Goal: Information Seeking & Learning: Learn about a topic

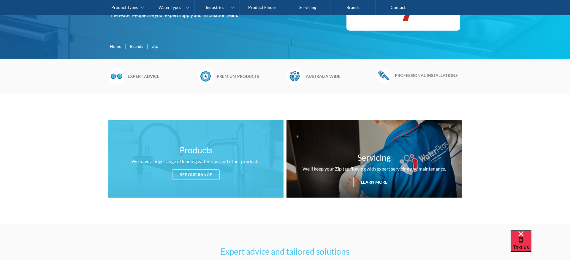
click at [192, 175] on div "See our range" at bounding box center [196, 174] width 48 height 10
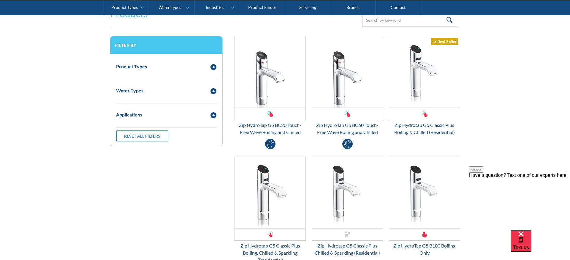
scroll to position [786, 0]
click at [215, 112] on img "Email Form 3" at bounding box center [214, 115] width 6 height 6
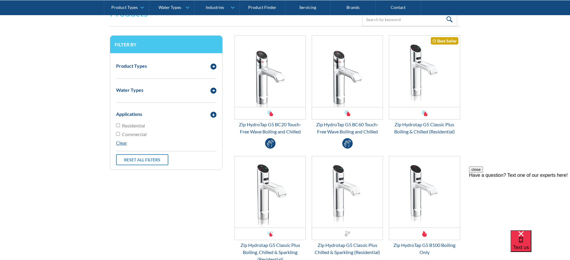
click at [117, 127] on input "Commercial" at bounding box center [118, 125] width 4 height 4
checkbox input "true"
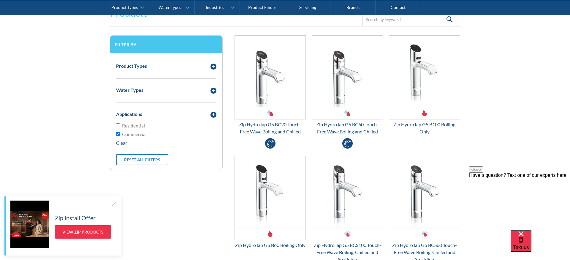
click at [209, 92] on div "Email Form 3" at bounding box center [214, 89] width 12 height 7
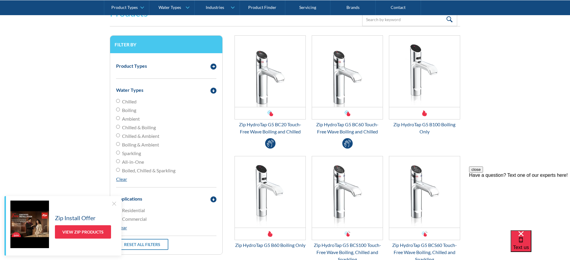
click at [137, 162] on span "All-in-One" at bounding box center [133, 161] width 22 height 7
click at [120, 103] on input "All-in-One" at bounding box center [118, 101] width 4 height 4
radio input "true"
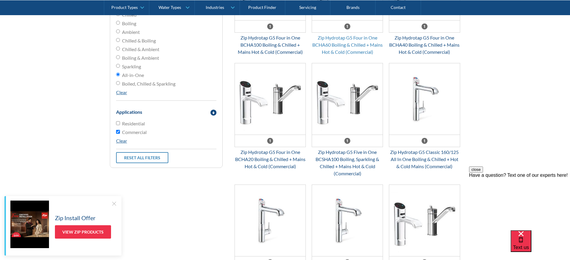
scroll to position [899, 0]
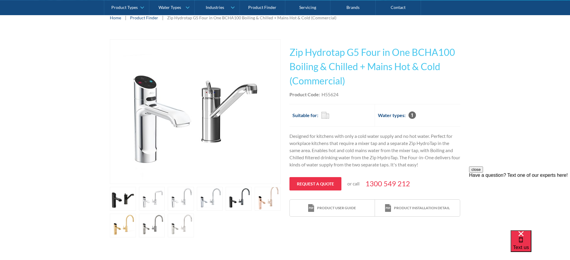
scroll to position [111, 0]
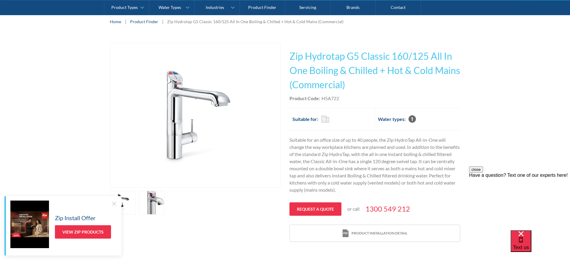
click at [478, 90] on div "Play video Fits Most Brands Best Seller No items found. This tap design is incl…" at bounding box center [285, 142] width 570 height 217
click at [483, 173] on button "close" at bounding box center [476, 169] width 14 height 6
click at [497, 53] on div "Play video Fits Most Brands Best Seller No items found. This tap design is incl…" at bounding box center [285, 142] width 570 height 217
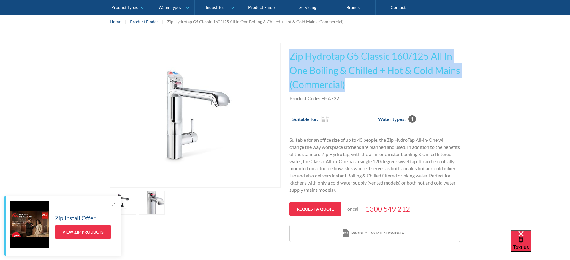
drag, startPoint x: 290, startPoint y: 56, endPoint x: 349, endPoint y: 86, distance: 65.8
click at [349, 86] on h1 "Zip Hydrotap G5 Classic 160/125 All In One Boiling & Chilled + Hot & Cold Mains…" at bounding box center [375, 70] width 171 height 43
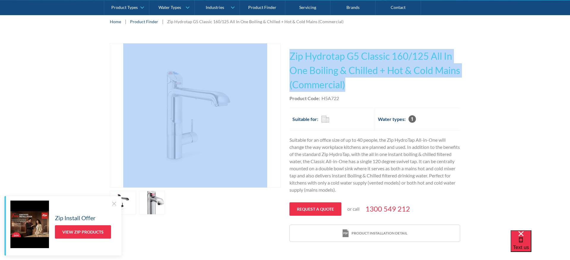
drag, startPoint x: 353, startPoint y: 86, endPoint x: 262, endPoint y: 56, distance: 95.8
click at [262, 56] on div "Play video Fits Most Brands Best Seller No items found. This tap design is incl…" at bounding box center [285, 142] width 351 height 199
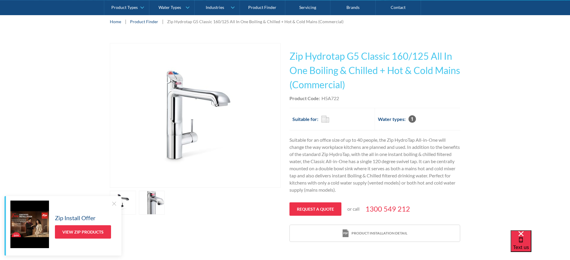
click at [293, 61] on h1 "Zip Hydrotap G5 Classic 160/125 All In One Boiling & Chilled + Hot & Cold Mains…" at bounding box center [375, 70] width 171 height 43
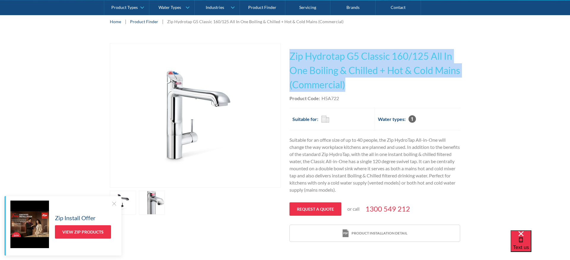
drag, startPoint x: 292, startPoint y: 56, endPoint x: 354, endPoint y: 85, distance: 68.2
click at [354, 85] on h1 "Zip Hydrotap G5 Classic 160/125 All In One Boiling & Chilled + Hot & Cold Mains…" at bounding box center [375, 70] width 171 height 43
drag, startPoint x: 354, startPoint y: 91, endPoint x: 288, endPoint y: 54, distance: 75.3
click at [288, 54] on div "Play video Fits Most Brands Best Seller No items found. This tap design is incl…" at bounding box center [285, 142] width 351 height 199
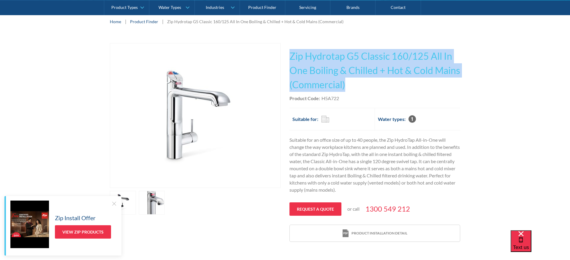
click at [288, 54] on div "Play video Fits Most Brands Best Seller No items found. This tap design is incl…" at bounding box center [285, 142] width 351 height 199
drag, startPoint x: 291, startPoint y: 54, endPoint x: 365, endPoint y: 87, distance: 81.4
click at [365, 87] on h1 "Zip Hydrotap G5 Classic 160/125 All In One Boiling & Chilled + Hot & Cold Mains…" at bounding box center [375, 70] width 171 height 43
drag, startPoint x: 356, startPoint y: 87, endPoint x: 285, endPoint y: 57, distance: 78.1
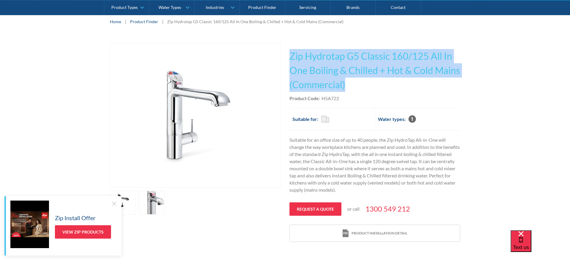
click at [285, 57] on div "Play video Fits Most Brands Best Seller No items found. This tap design is incl…" at bounding box center [285, 142] width 351 height 199
